Goal: Information Seeking & Learning: Find specific fact

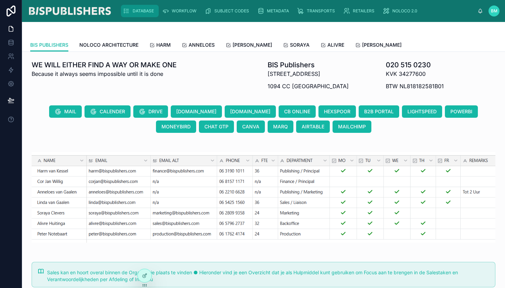
click at [143, 13] on span "DATABASE" at bounding box center [143, 10] width 21 height 5
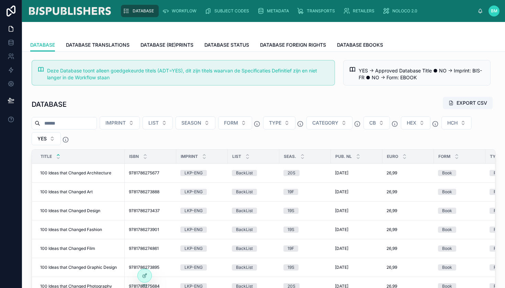
click at [89, 125] on input "text" at bounding box center [68, 124] width 56 height 10
click at [83, 214] on td "100 Ideas that Changed Design 100 Ideas that Changed Design" at bounding box center [78, 211] width 93 height 19
click at [83, 213] on span "100 Ideas that Changed Design" at bounding box center [70, 210] width 60 height 5
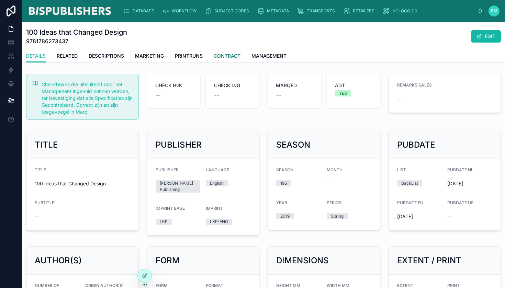
click at [233, 55] on span "CONTRACT" at bounding box center [227, 56] width 27 height 7
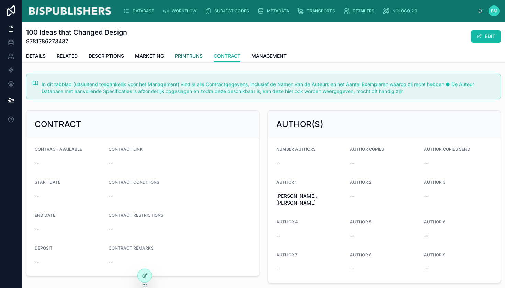
click at [195, 56] on span "PRINTRUNS" at bounding box center [189, 56] width 28 height 7
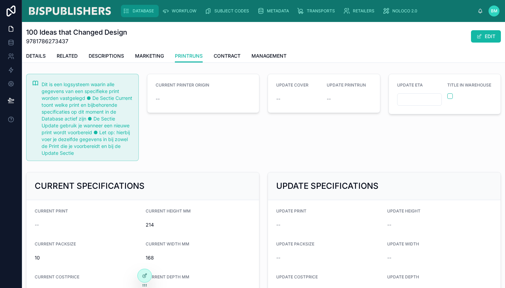
click at [136, 8] on div "DATABASE" at bounding box center [140, 10] width 34 height 11
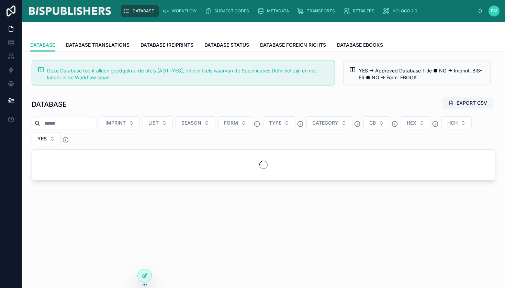
click at [87, 119] on input "text" at bounding box center [68, 124] width 56 height 10
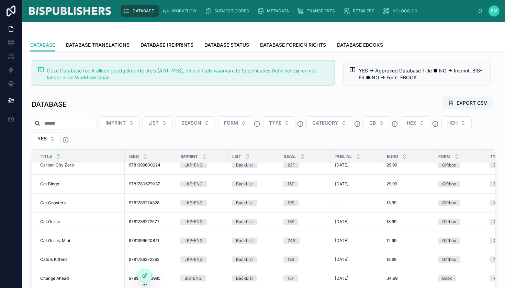
scroll to position [3016, 0]
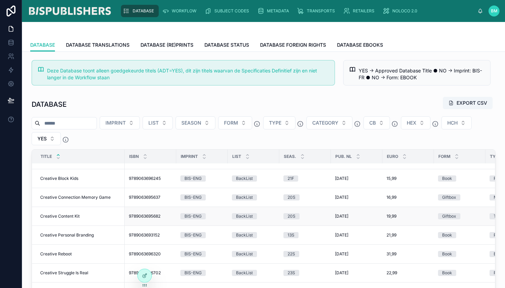
click at [61, 216] on span "Creative Content Kit" at bounding box center [60, 216] width 40 height 5
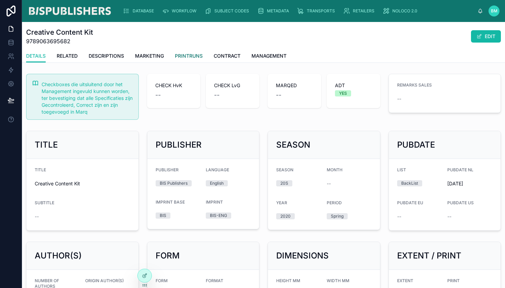
click at [190, 56] on span "PRINTRUNS" at bounding box center [189, 56] width 28 height 7
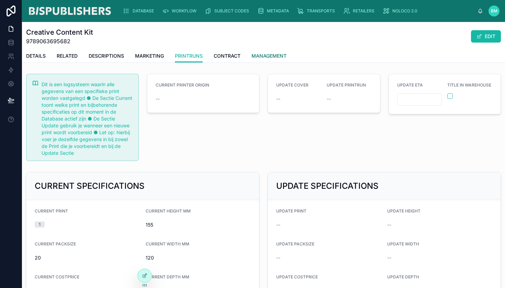
click at [276, 51] on link "MANAGEMENT" at bounding box center [268, 57] width 35 height 14
